Goal: Check status

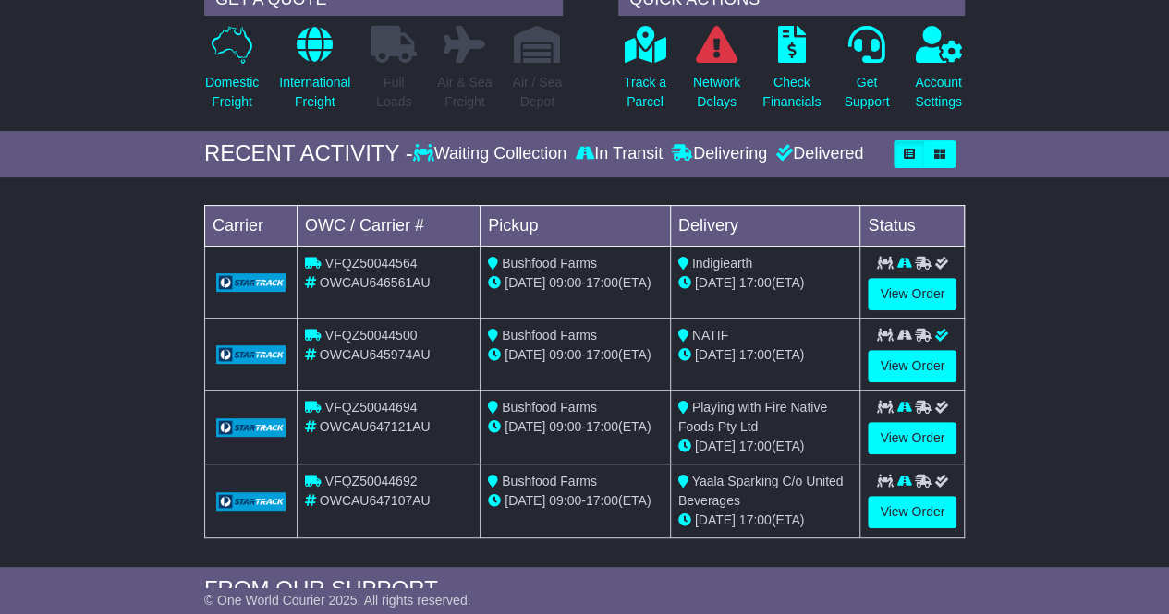
scroll to position [285, 0]
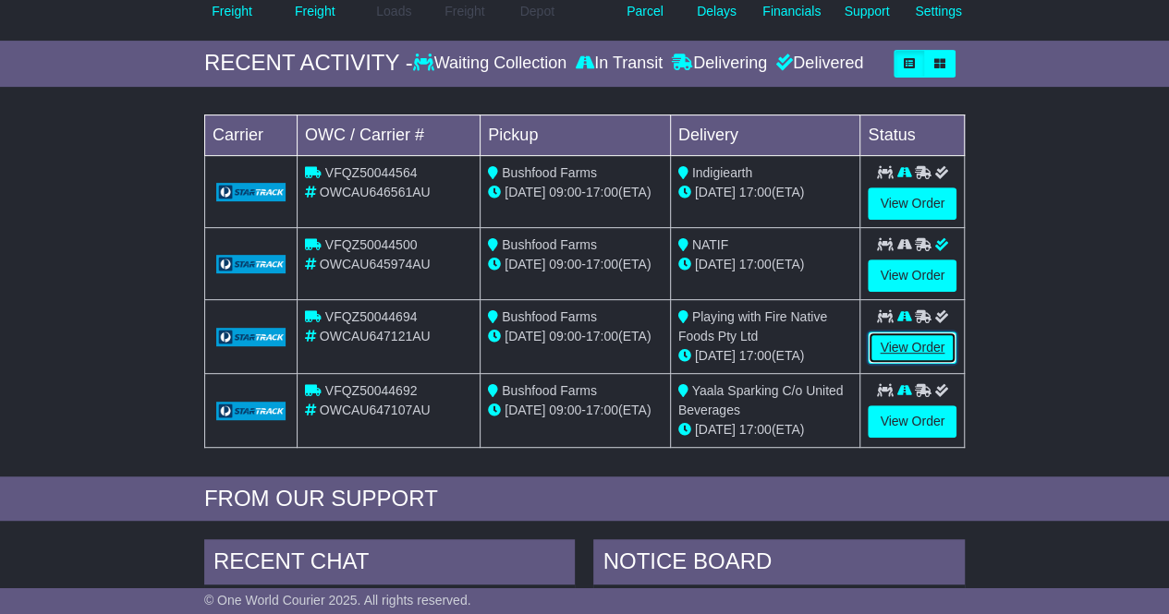
click at [933, 341] on link "View Order" at bounding box center [912, 348] width 89 height 32
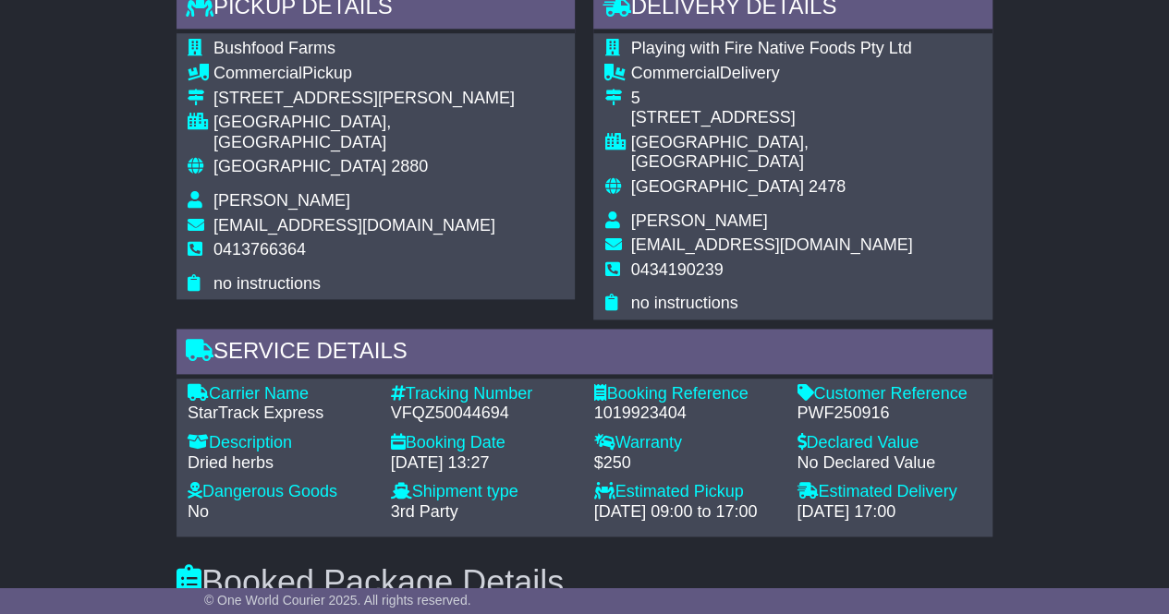
scroll to position [1087, 0]
drag, startPoint x: 519, startPoint y: 393, endPoint x: 392, endPoint y: 395, distance: 127.5
click at [392, 403] on div "VFQZ50044694" at bounding box center [483, 413] width 185 height 20
copy div "VFQZ50044694"
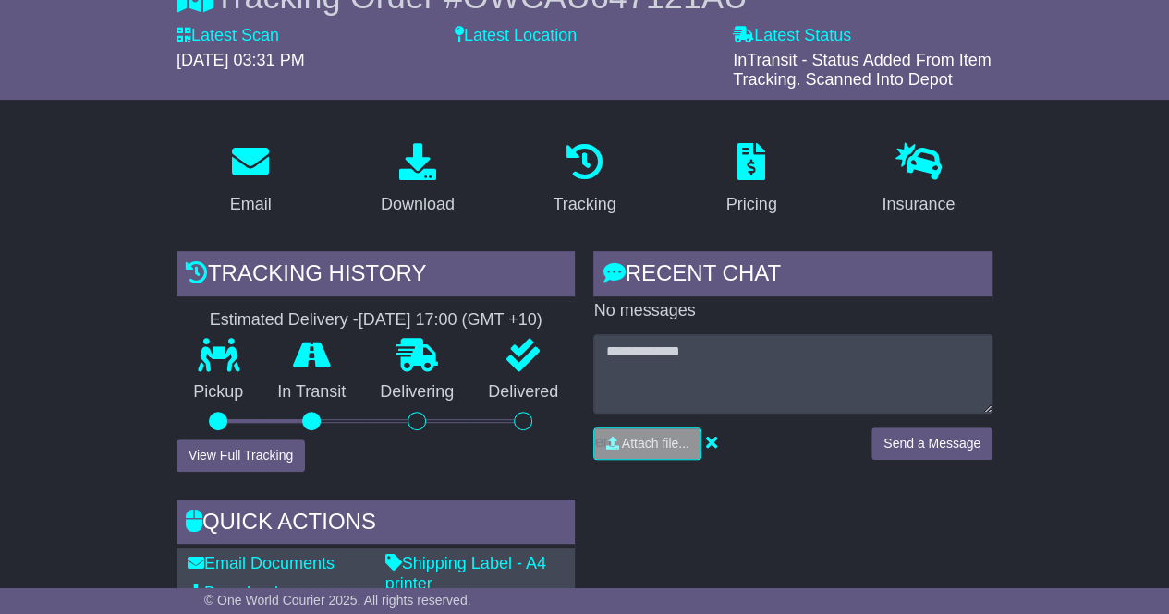
scroll to position [0, 0]
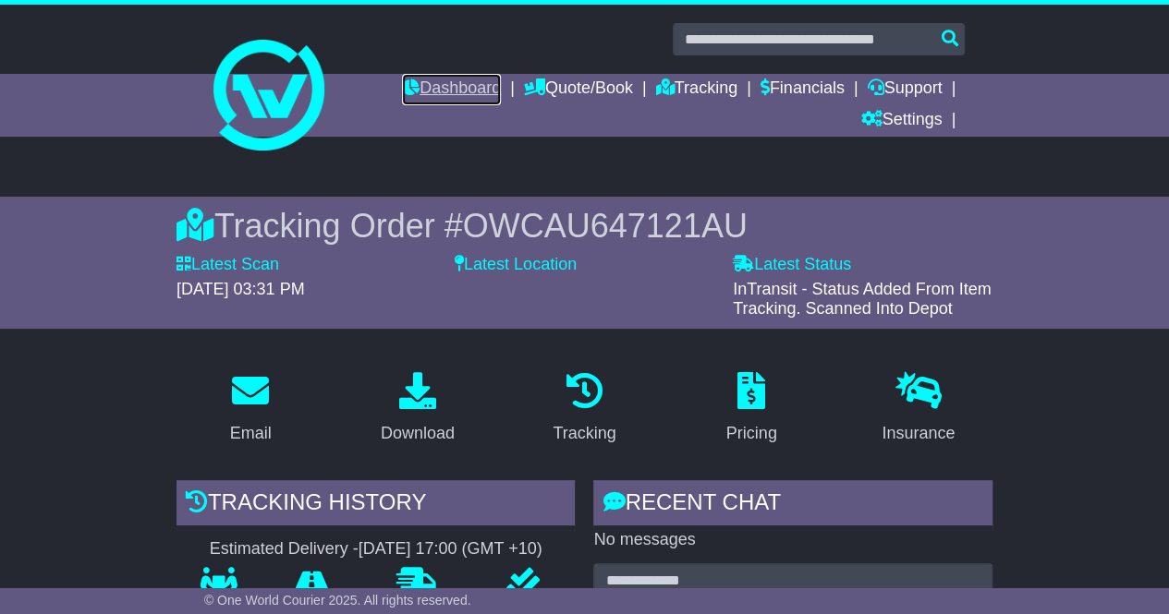
click at [449, 75] on link "Dashboard" at bounding box center [451, 89] width 99 height 31
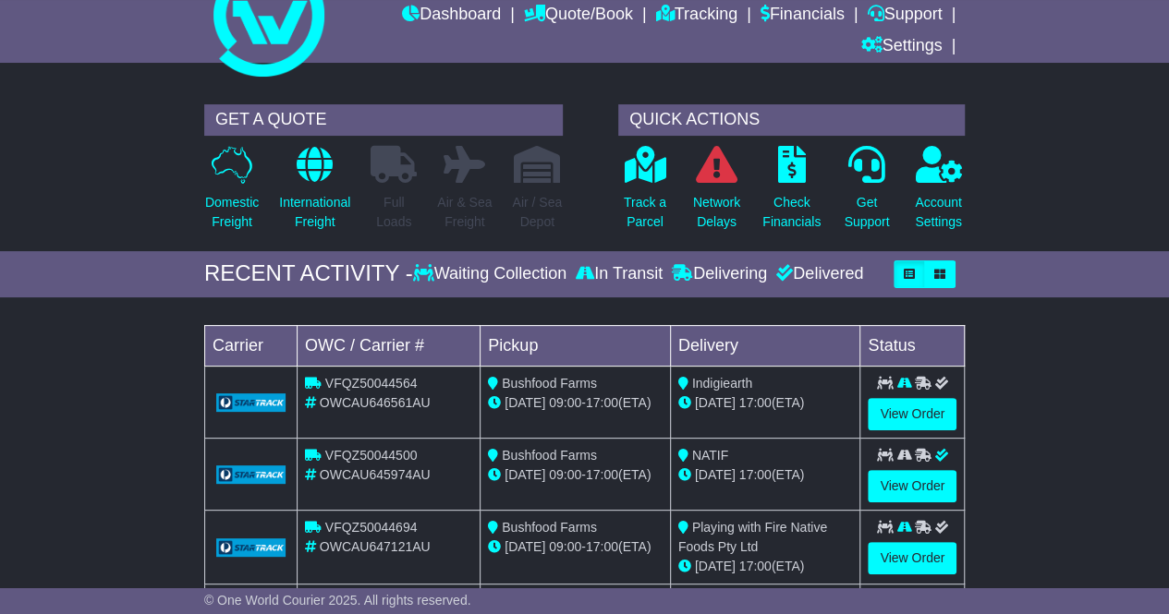
scroll to position [80, 0]
